Goal: Task Accomplishment & Management: Complete application form

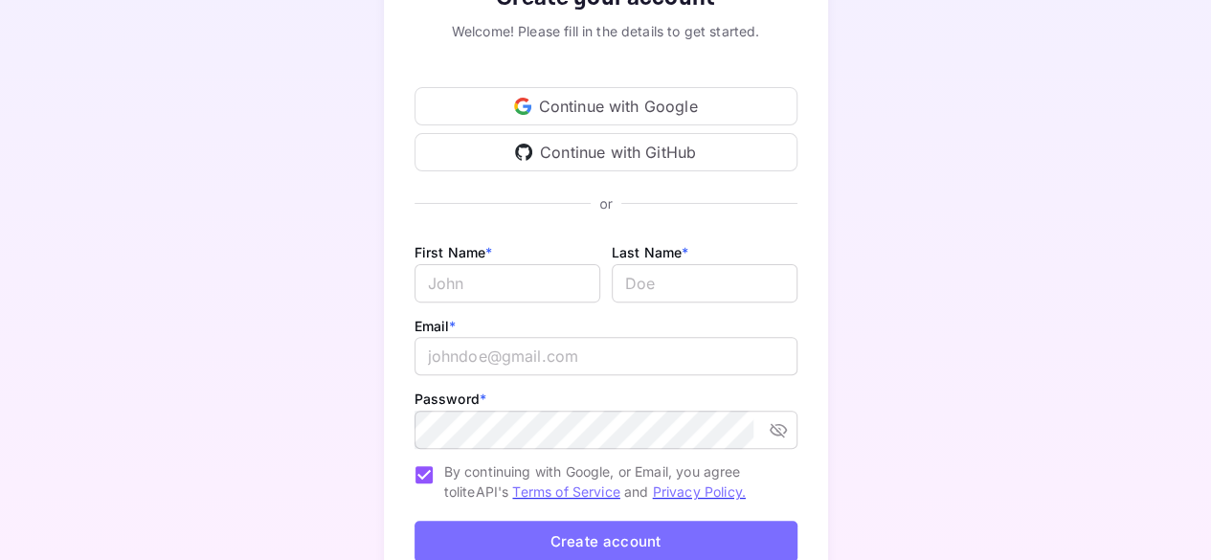
scroll to position [158, 0]
click at [496, 286] on input "Email *" at bounding box center [508, 281] width 186 height 38
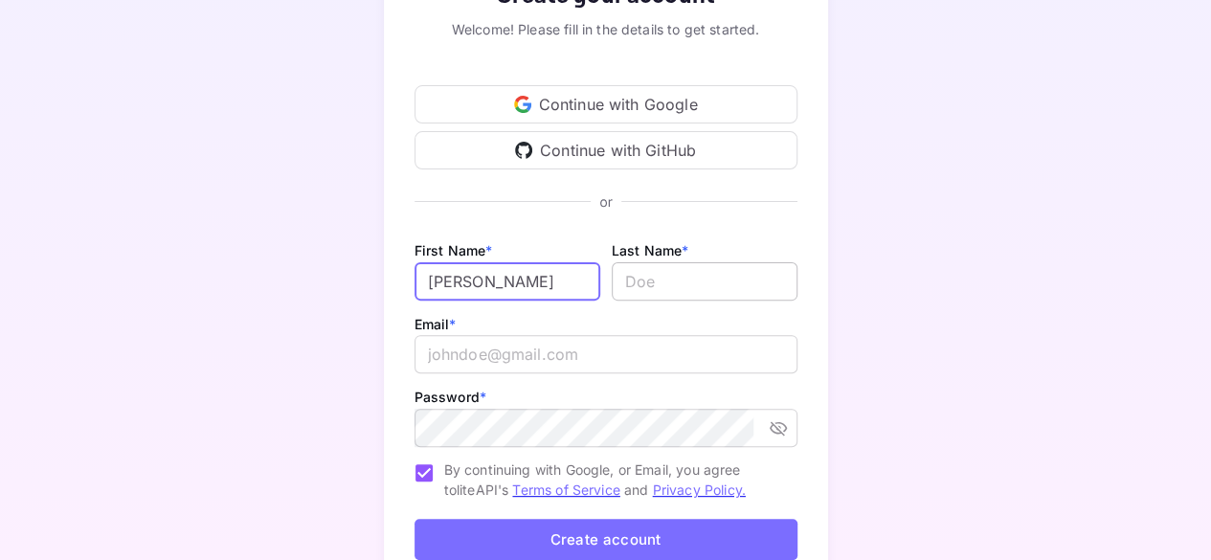
type input "[PERSON_NAME]"
click at [630, 286] on input "lastName" at bounding box center [705, 281] width 186 height 38
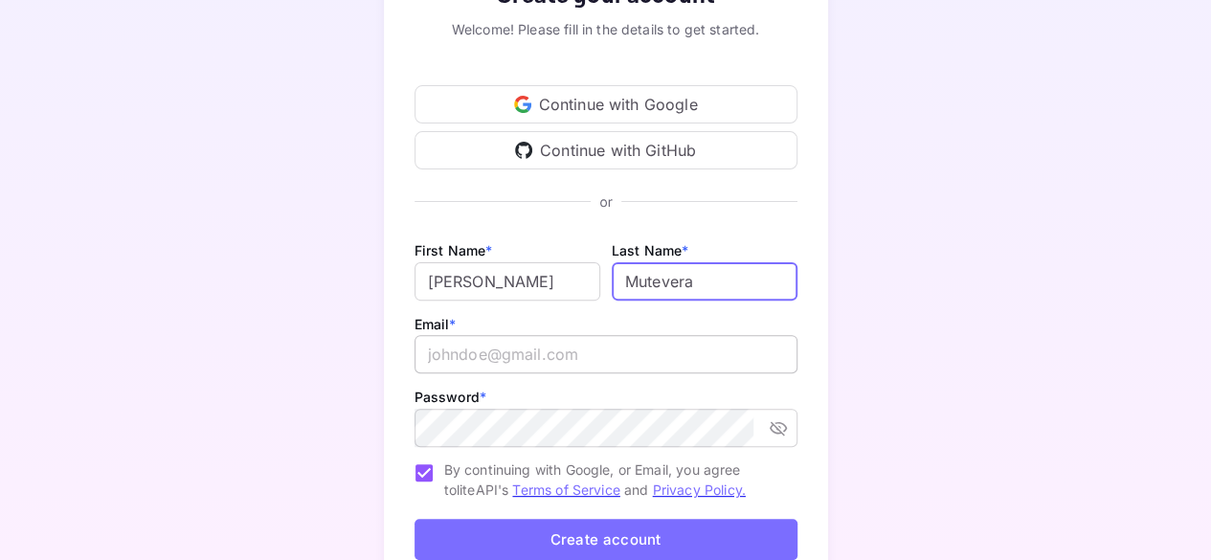
type input "Mutevera"
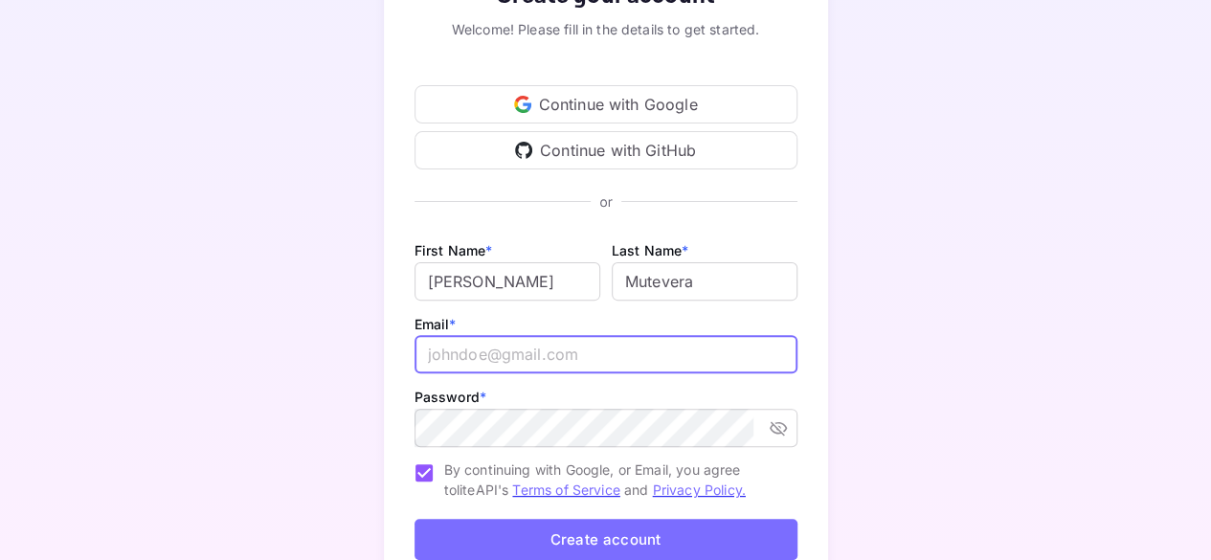
click at [572, 350] on input "email" at bounding box center [606, 354] width 383 height 38
type input "[EMAIL_ADDRESS][DOMAIN_NAME]"
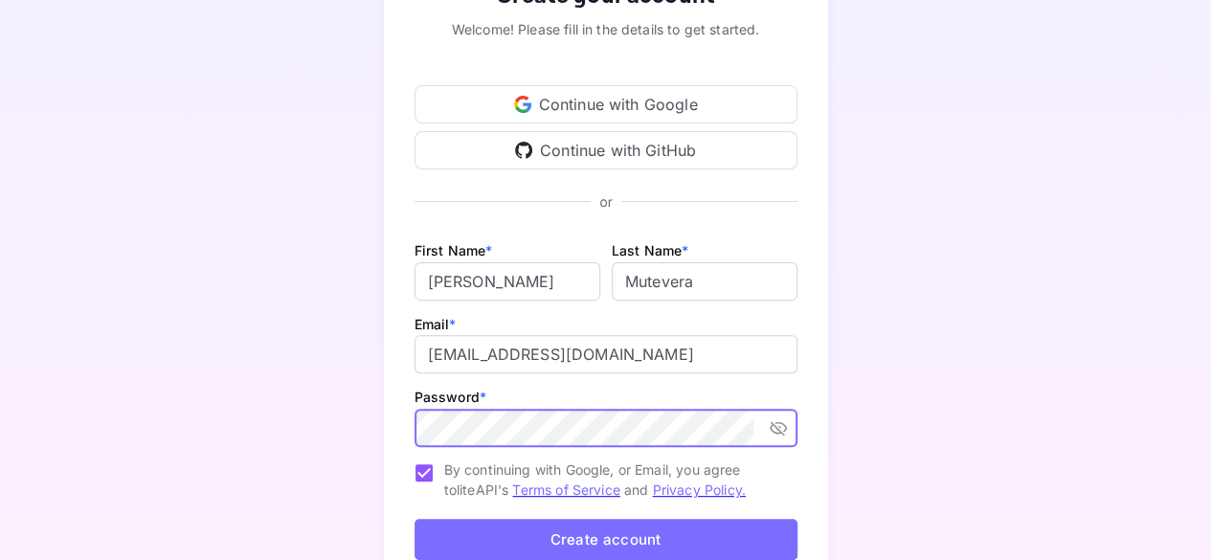
click at [781, 424] on icon "toggle password visibility" at bounding box center [778, 427] width 19 height 19
click at [583, 541] on button "Create account" at bounding box center [606, 539] width 383 height 41
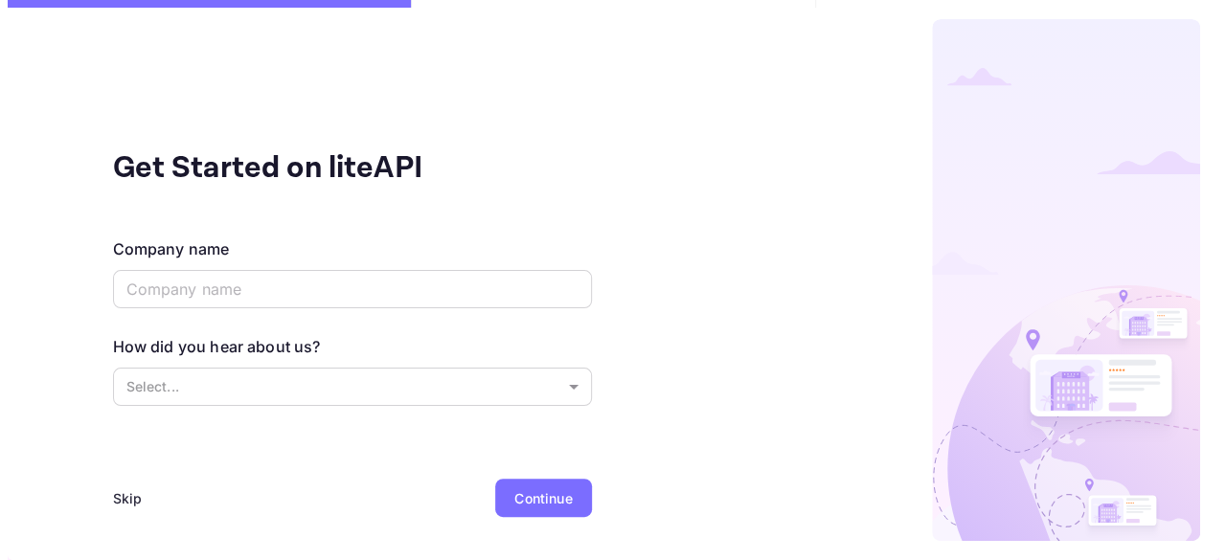
scroll to position [0, 0]
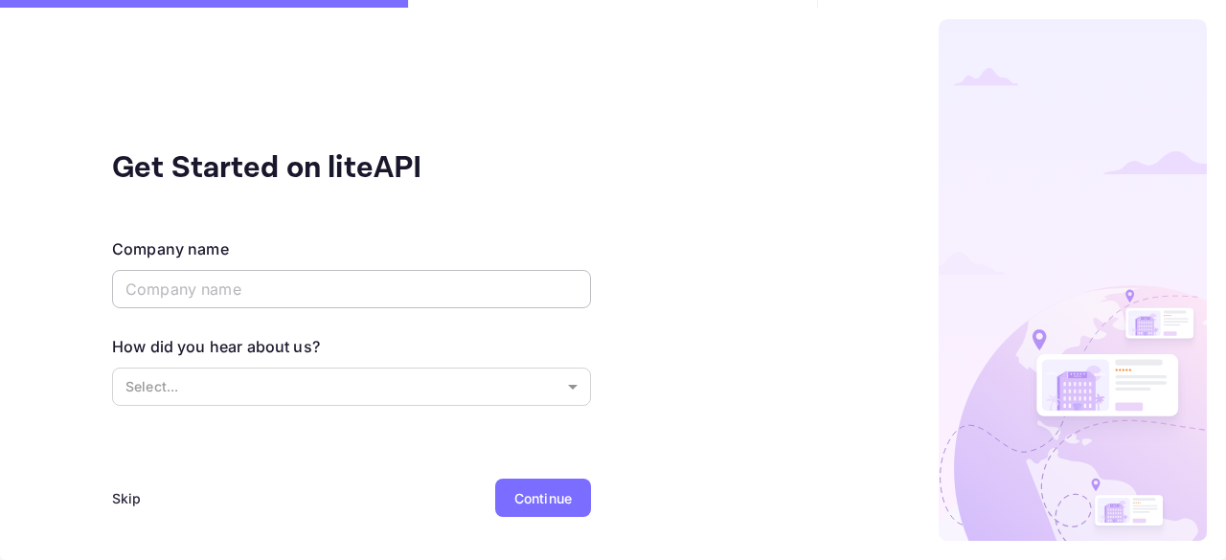
click at [520, 284] on input "text" at bounding box center [351, 289] width 479 height 38
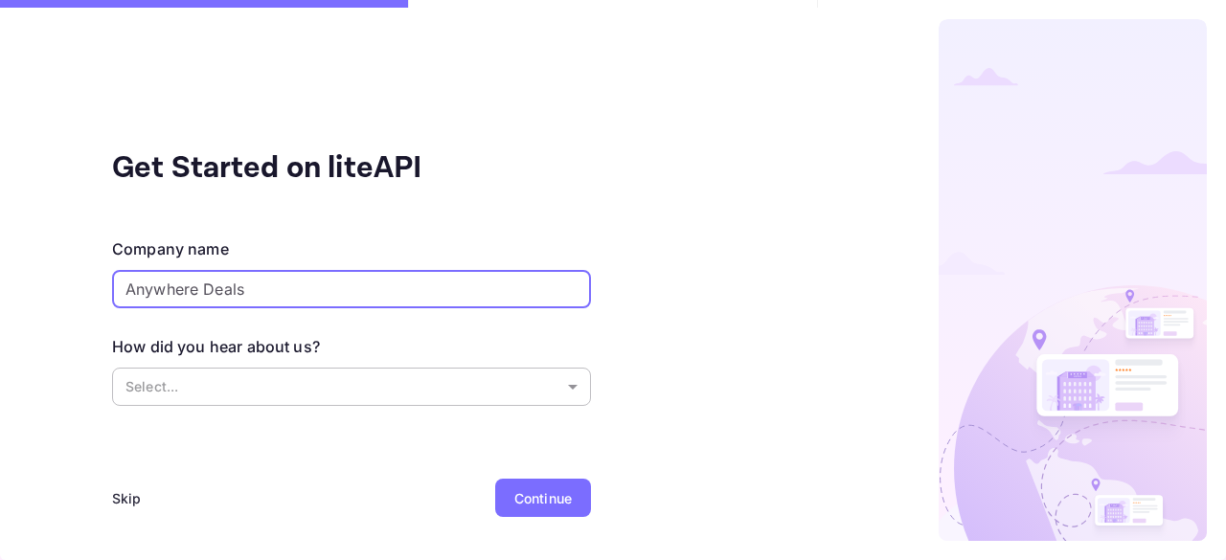
type input "Anywhere Deals"
click at [395, 382] on body "Get Started on liteAPI Company name Anywhere Deals ​ How did you hear about us?…" at bounding box center [613, 280] width 1226 height 560
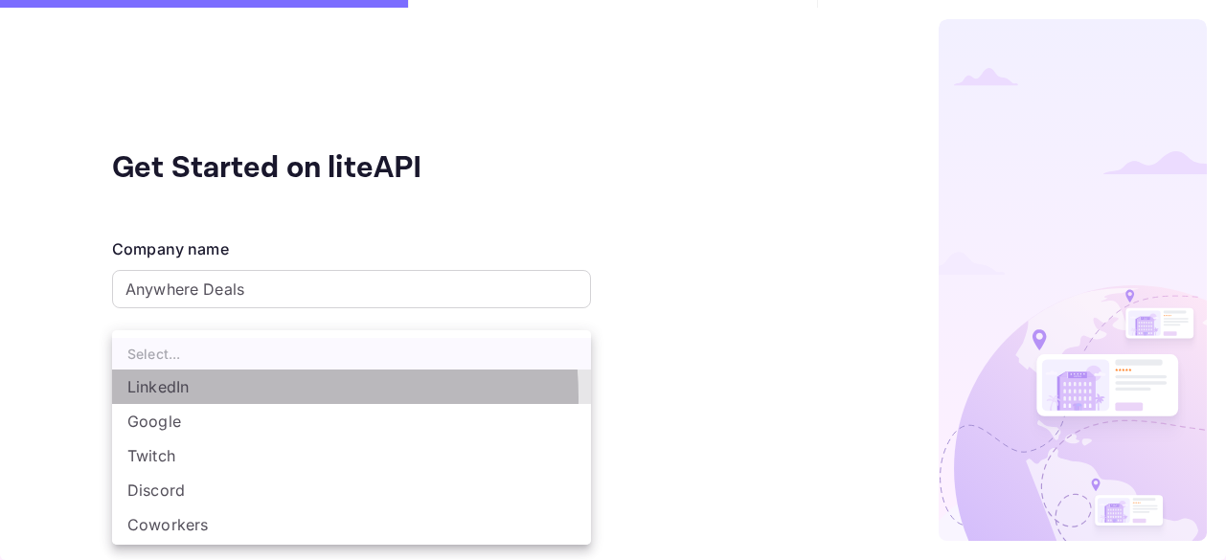
click at [227, 397] on li "LinkedIn" at bounding box center [351, 387] width 479 height 34
type input "LinkedIn"
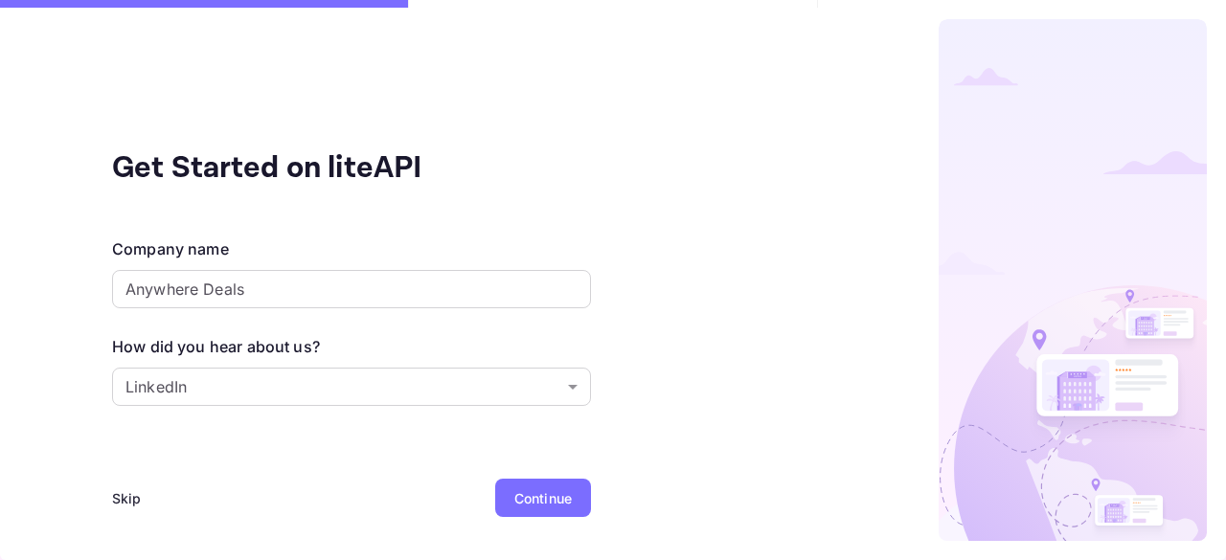
click at [532, 495] on div "Continue" at bounding box center [542, 498] width 57 height 20
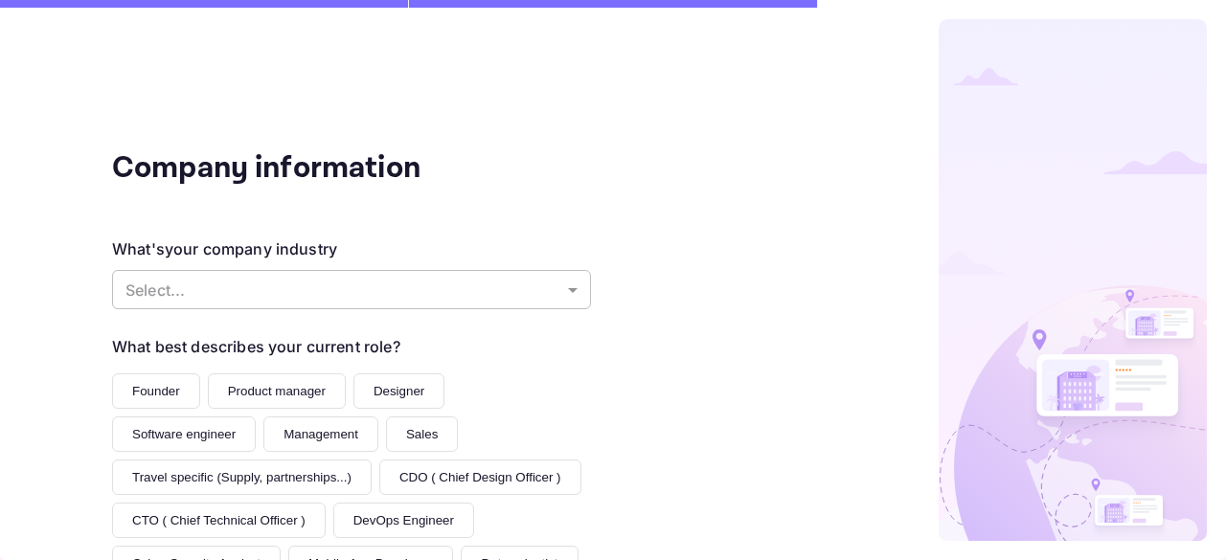
click at [211, 288] on body "Company information What's your company industry Select... ​ What best describe…" at bounding box center [613, 280] width 1226 height 560
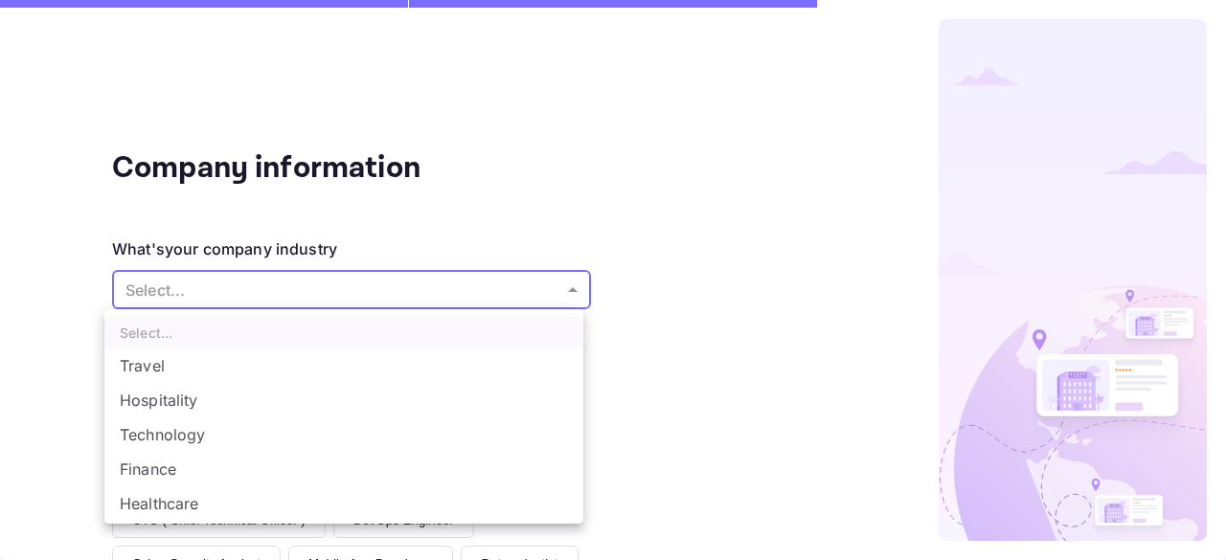
click at [148, 365] on li "Travel" at bounding box center [343, 366] width 479 height 34
type input "Travel"
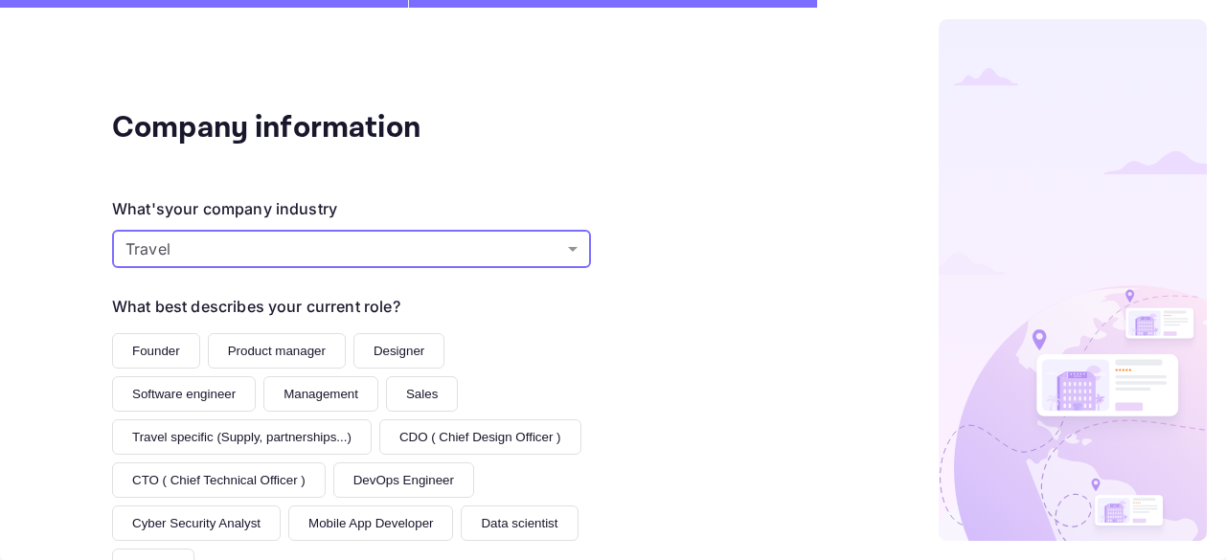
scroll to position [77, 0]
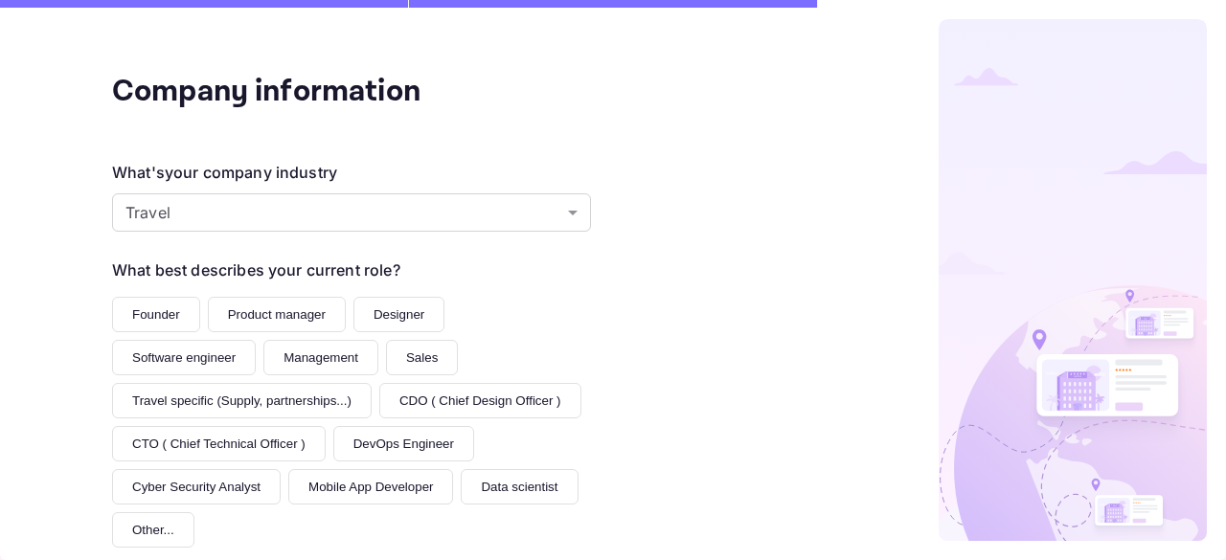
click at [142, 315] on button "Founder" at bounding box center [156, 314] width 88 height 35
click at [291, 353] on button "Management" at bounding box center [320, 357] width 115 height 35
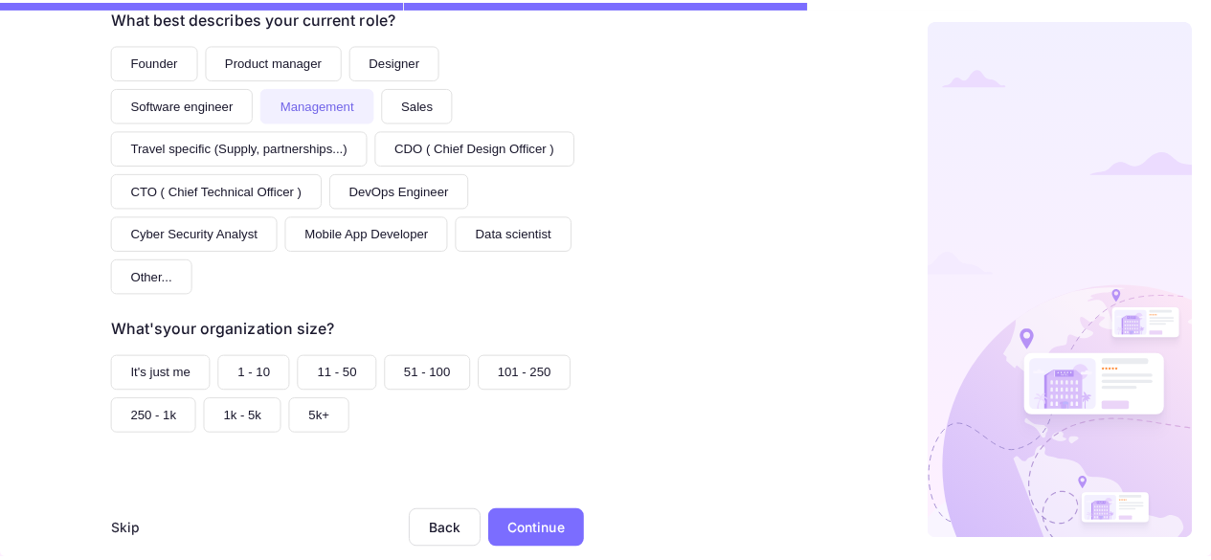
scroll to position [331, 0]
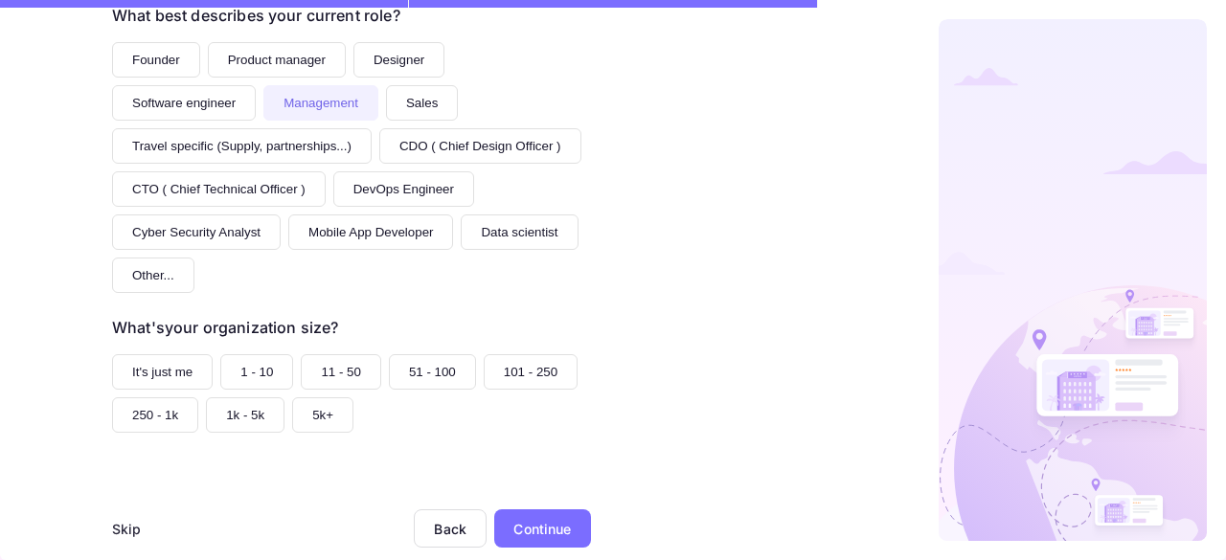
click at [244, 365] on button "1 - 10" at bounding box center [256, 371] width 73 height 35
click at [529, 523] on div "Continue" at bounding box center [541, 529] width 57 height 20
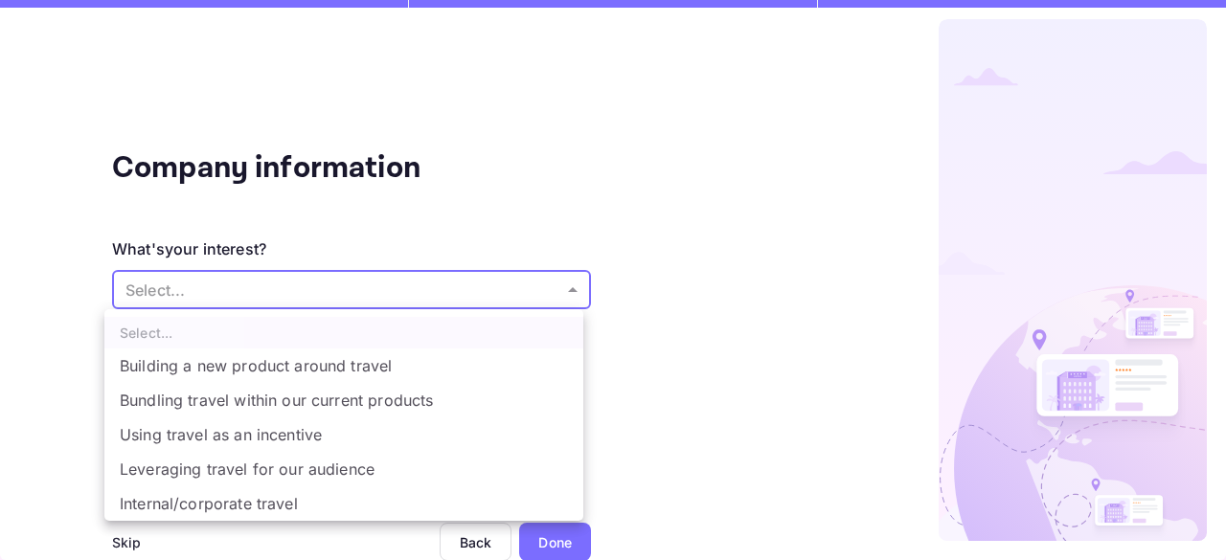
click at [335, 292] on body "Company information What's your interest? Select... ​ Do you have any previous …" at bounding box center [613, 280] width 1226 height 560
click at [317, 371] on li "Building a new product around travel" at bounding box center [343, 366] width 479 height 34
type input "Building a new product around travel"
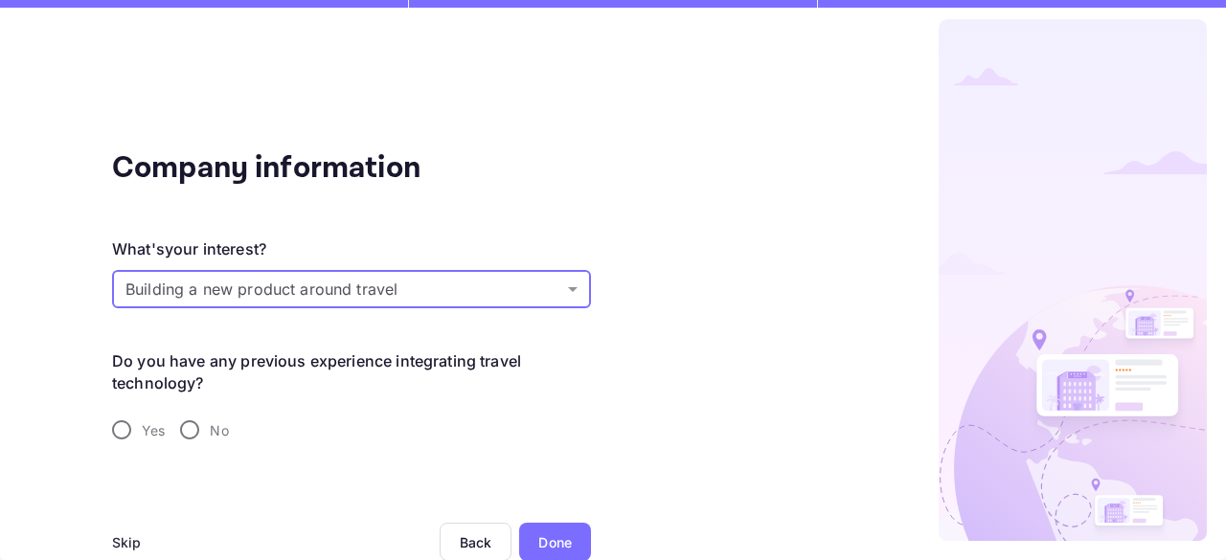
click at [310, 290] on body "Company information What's your interest? Building a new product around travel …" at bounding box center [613, 280] width 1226 height 560
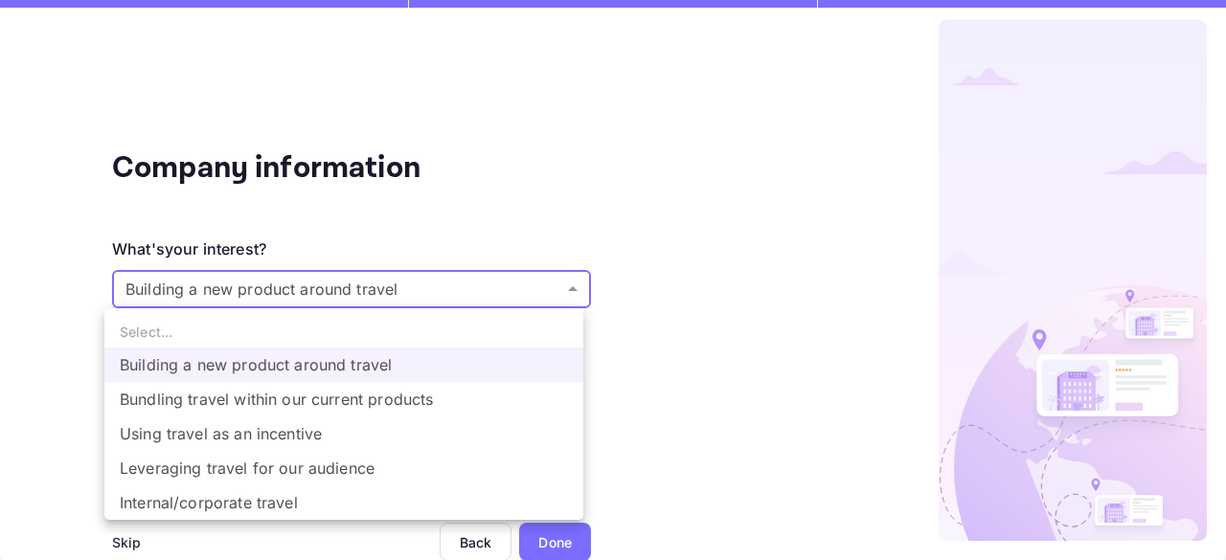
click at [345, 367] on li "Building a new product around travel" at bounding box center [343, 365] width 479 height 34
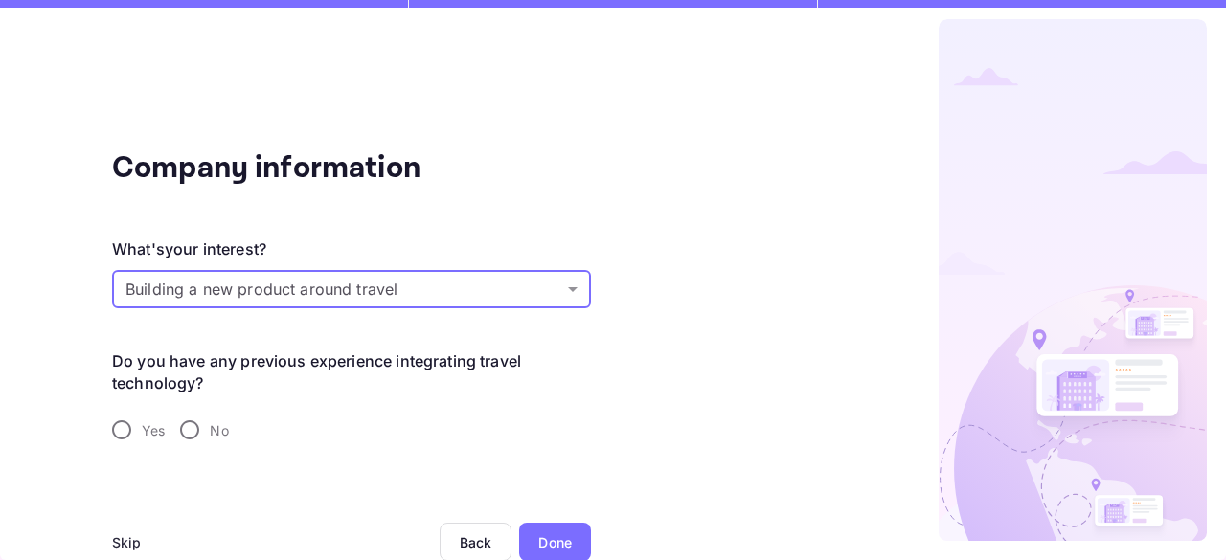
click at [188, 429] on input "No" at bounding box center [189, 430] width 40 height 40
radio input "true"
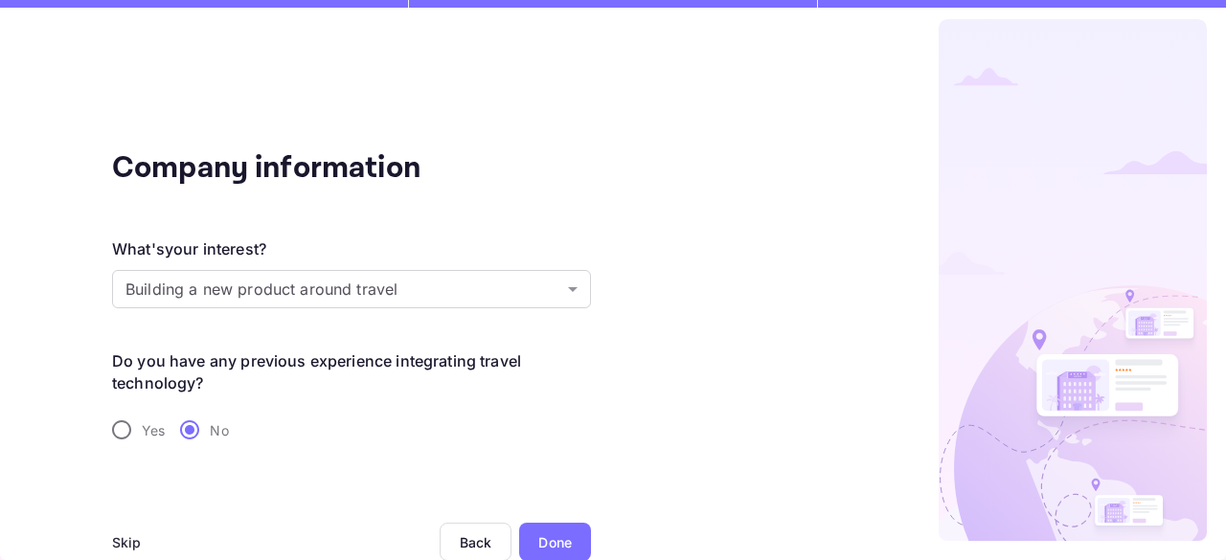
click at [550, 540] on div "Done" at bounding box center [555, 542] width 34 height 20
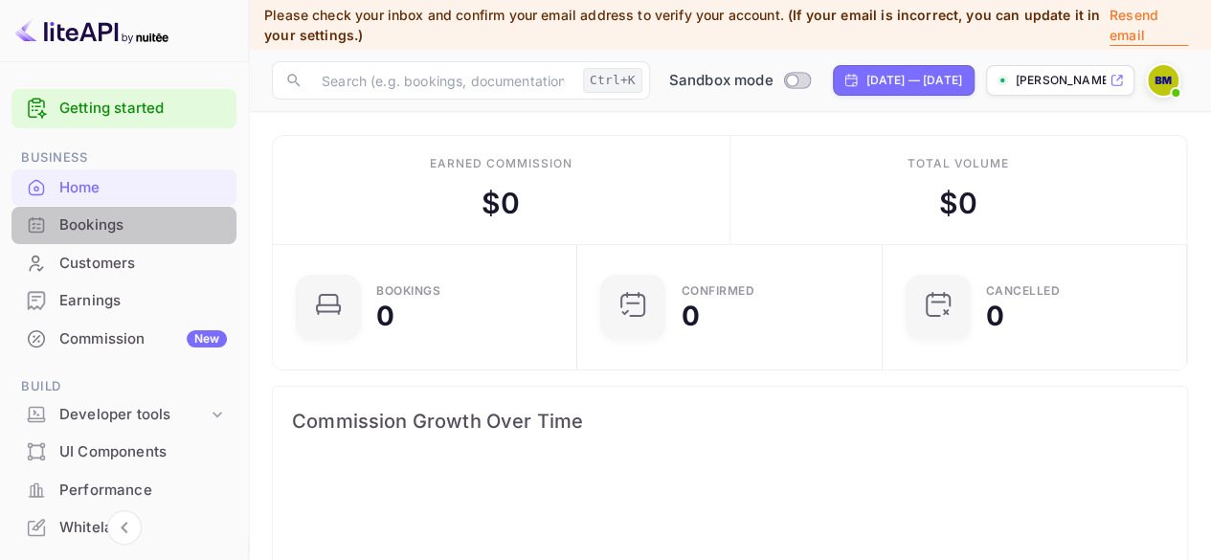
click at [126, 224] on div "Bookings" at bounding box center [143, 225] width 168 height 22
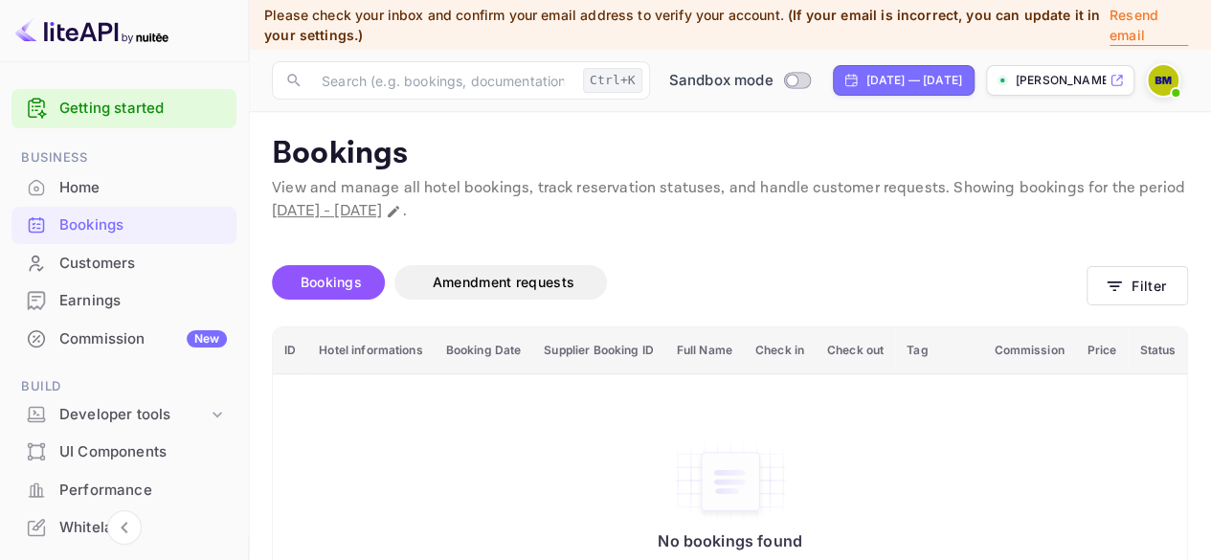
click at [93, 186] on div "Home" at bounding box center [143, 188] width 168 height 22
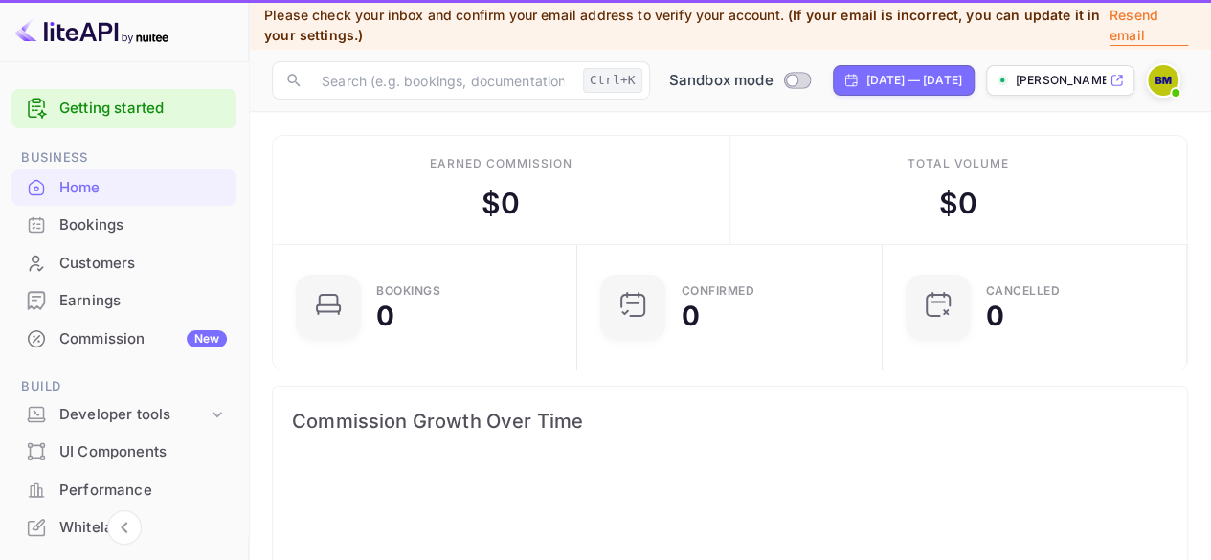
scroll to position [296, 280]
